Goal: Find specific page/section: Find specific page/section

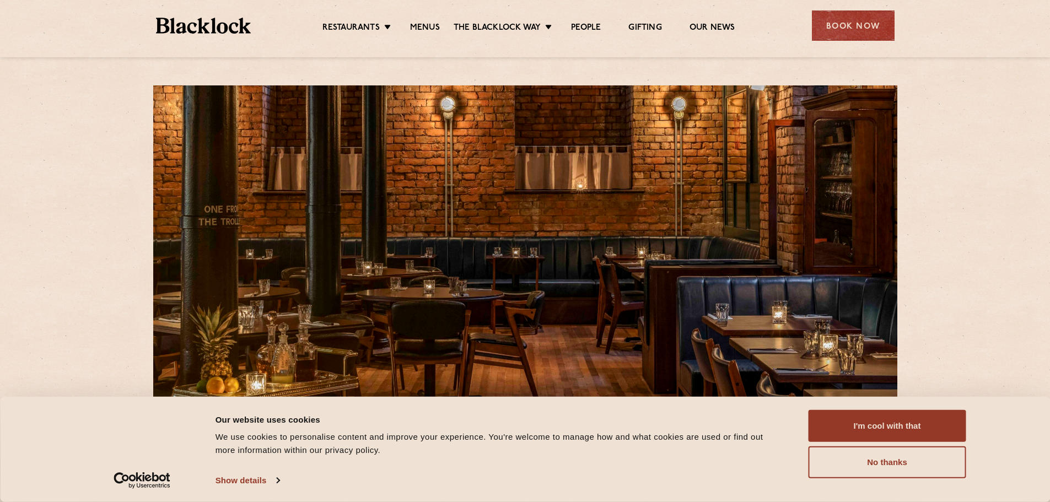
click at [427, 24] on link "Menus" at bounding box center [425, 29] width 30 height 12
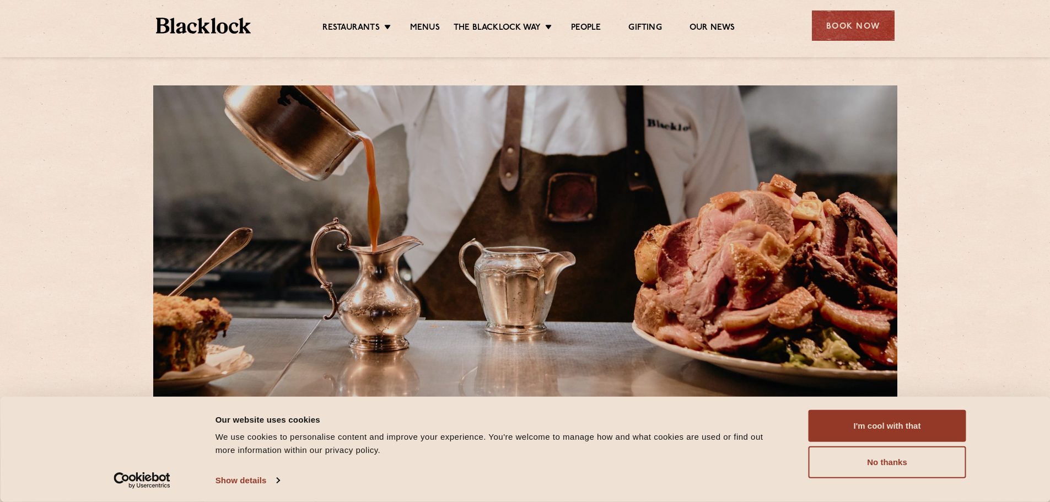
scroll to position [331, 0]
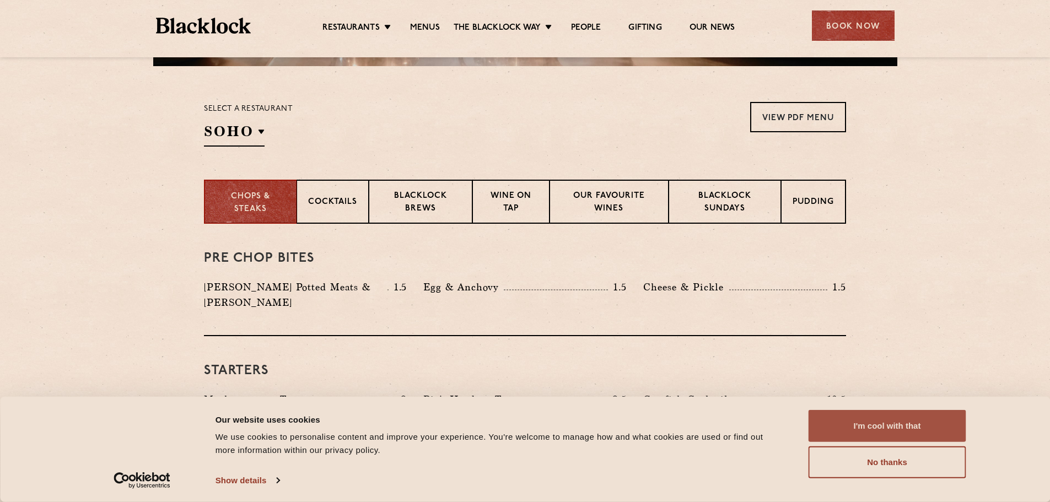
click at [882, 428] on button "I'm cool with that" at bounding box center [888, 426] width 158 height 32
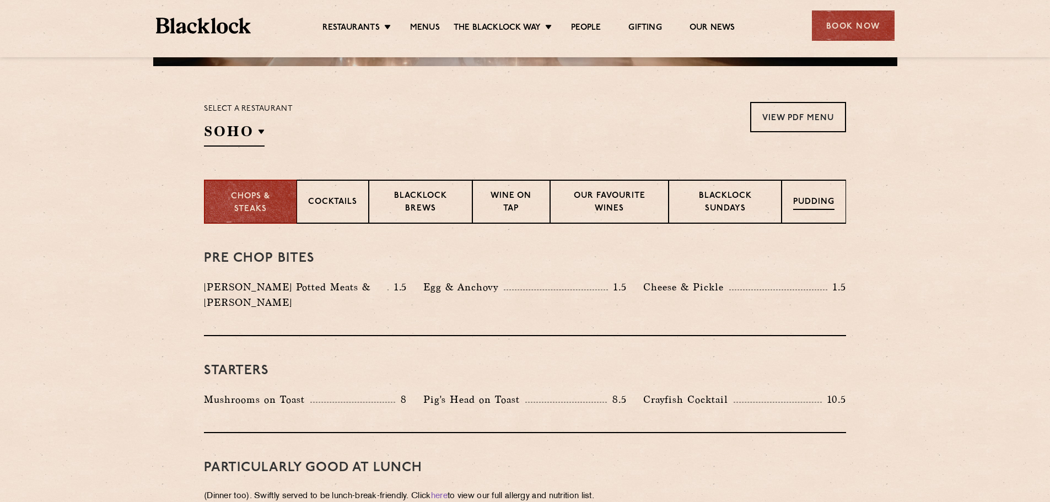
click at [817, 201] on p "Pudding" at bounding box center [813, 203] width 41 height 14
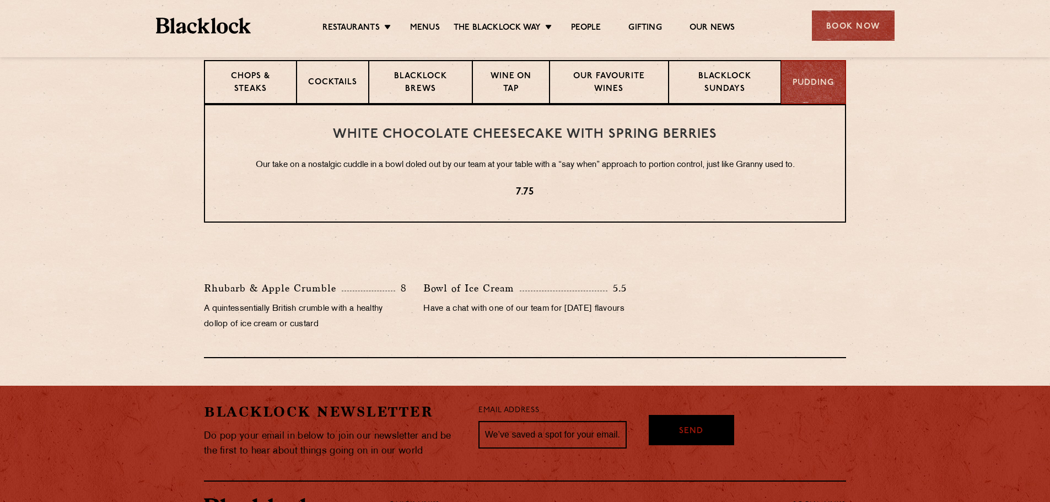
scroll to position [297, 0]
